Goal: Find specific page/section: Find specific page/section

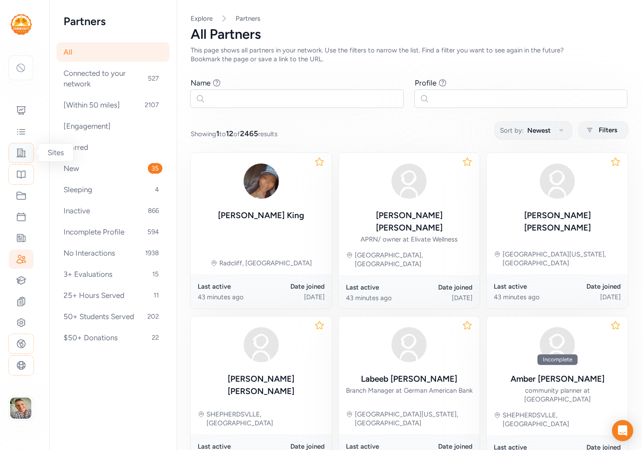
click at [20, 156] on icon at bounding box center [21, 153] width 9 height 8
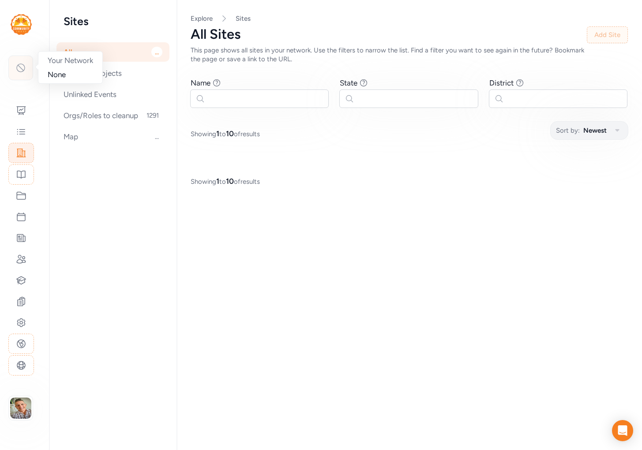
click at [19, 64] on icon at bounding box center [21, 68] width 8 height 8
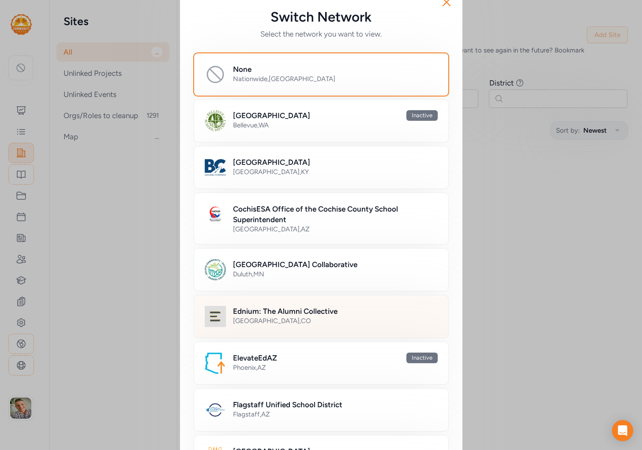
scroll to position [19, 0]
click at [255, 324] on div "[GEOGRAPHIC_DATA] , [GEOGRAPHIC_DATA]" at bounding box center [335, 320] width 205 height 9
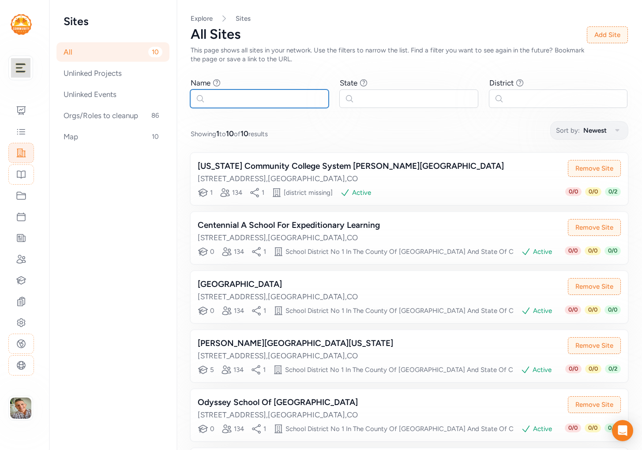
click at [213, 99] on input "text" at bounding box center [259, 99] width 138 height 19
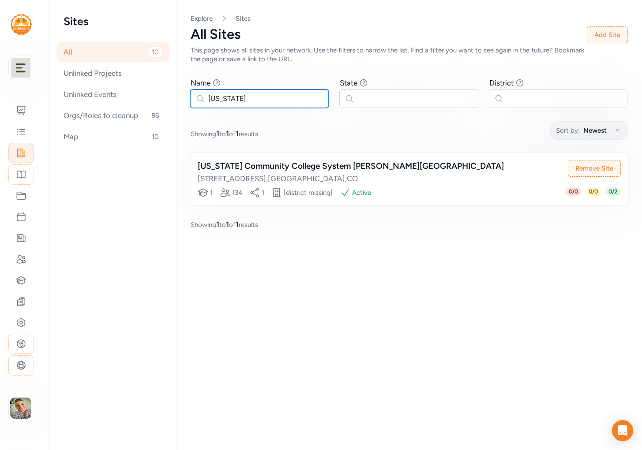
type input "[US_STATE]:"
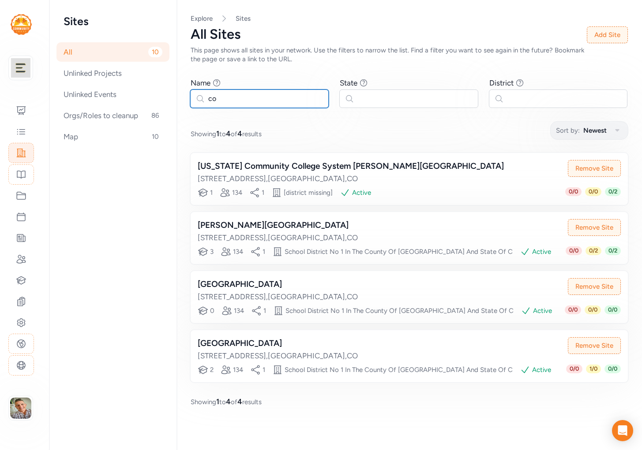
type input "c"
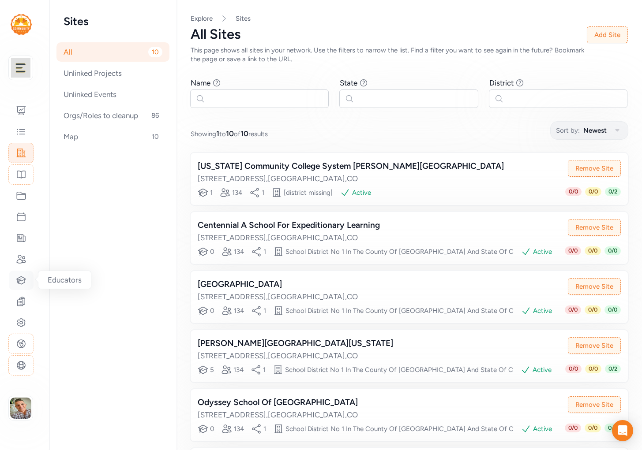
click at [20, 289] on div at bounding box center [21, 280] width 25 height 19
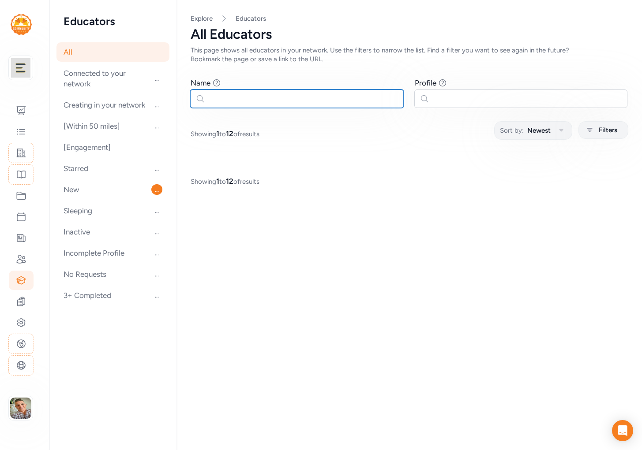
click at [235, 99] on input "text" at bounding box center [296, 99] width 213 height 19
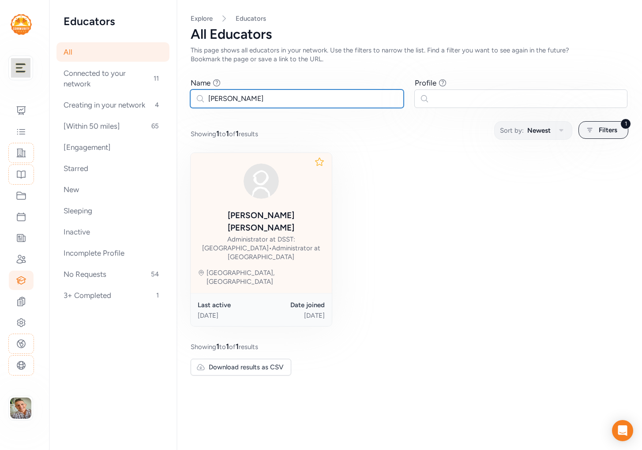
type input "[PERSON_NAME]"
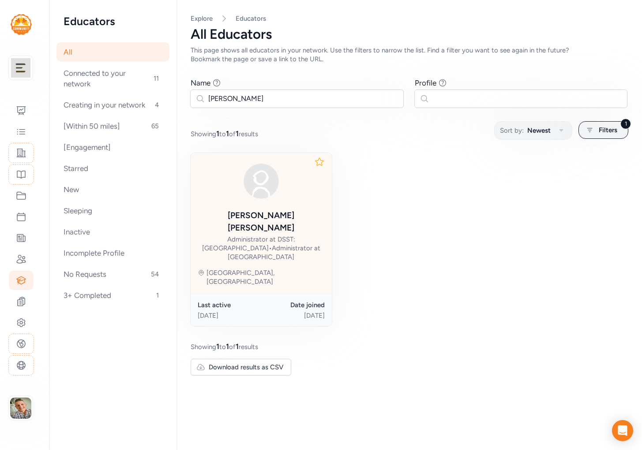
click at [287, 235] on div "Administrator at DSST: [GEOGRAPHIC_DATA] • Administrator at [GEOGRAPHIC_DATA]" at bounding box center [261, 248] width 127 height 26
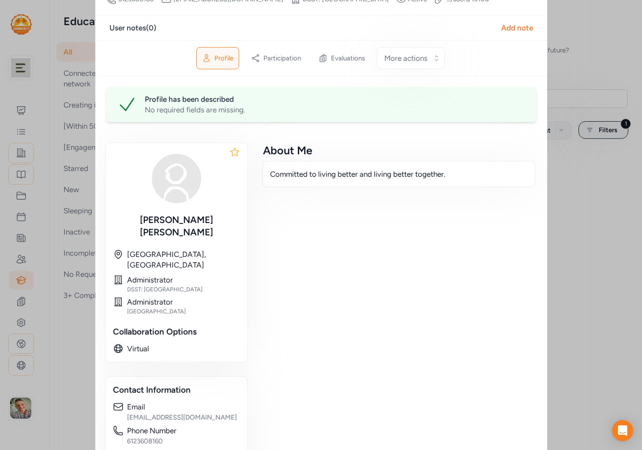
scroll to position [67, 0]
drag, startPoint x: 127, startPoint y: 265, endPoint x: 227, endPoint y: 266, distance: 100.5
click at [227, 285] on div "DSST: [GEOGRAPHIC_DATA]" at bounding box center [183, 288] width 113 height 7
copy div "DSST: [GEOGRAPHIC_DATA]"
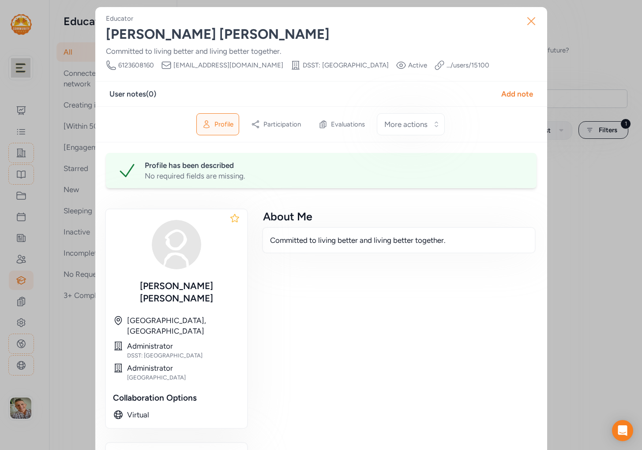
click at [532, 19] on icon "button" at bounding box center [531, 21] width 14 height 14
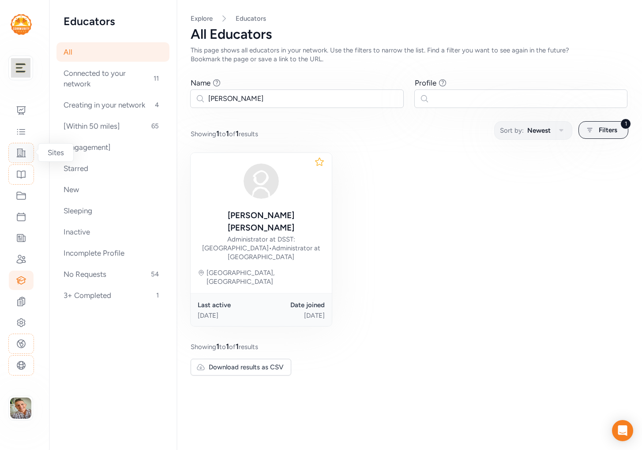
click at [23, 151] on icon at bounding box center [21, 153] width 9 height 8
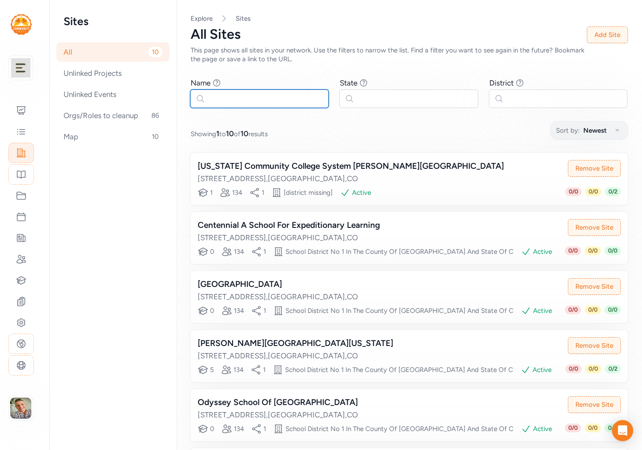
click at [219, 97] on input "text" at bounding box center [259, 99] width 138 height 19
paste input "DSST: [GEOGRAPHIC_DATA]"
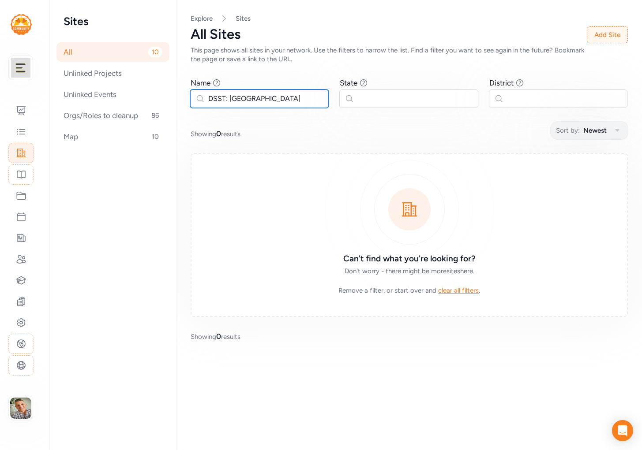
click at [220, 99] on input "DSST: [GEOGRAPHIC_DATA]" at bounding box center [259, 99] width 138 height 19
click at [317, 101] on input "[GEOGRAPHIC_DATA]" at bounding box center [259, 99] width 138 height 19
drag, startPoint x: 221, startPoint y: 98, endPoint x: 176, endPoint y: 100, distance: 45.5
click at [176, 100] on div "Page All Explore Sites All Sites This page shows all sites in your network. Use…" at bounding box center [408, 178] width 465 height 356
click at [317, 97] on input "[GEOGRAPHIC_DATA]" at bounding box center [259, 99] width 138 height 19
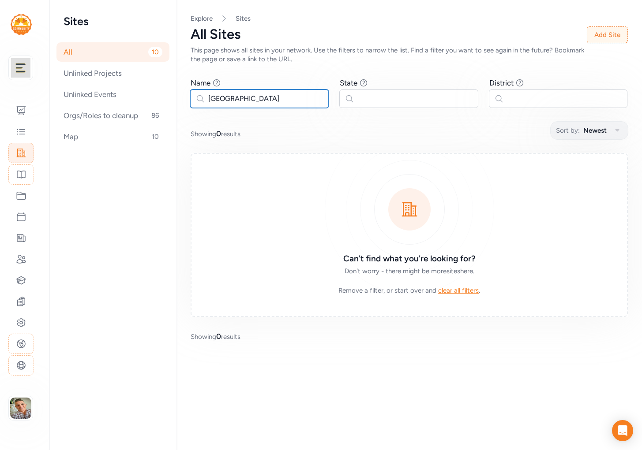
click at [222, 98] on input "[GEOGRAPHIC_DATA]" at bounding box center [259, 99] width 138 height 19
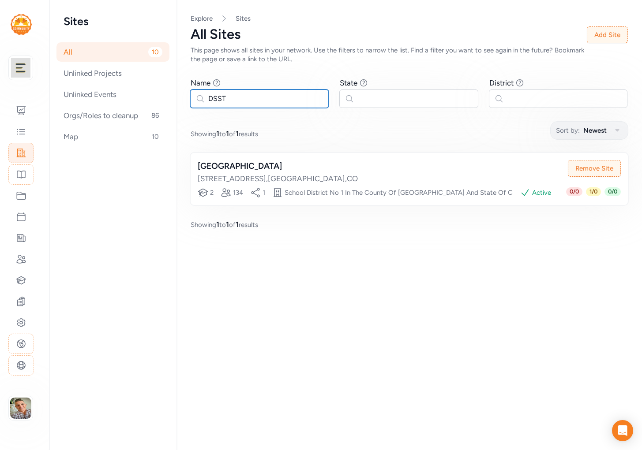
type input "DSST"
